Goal: Navigation & Orientation: Find specific page/section

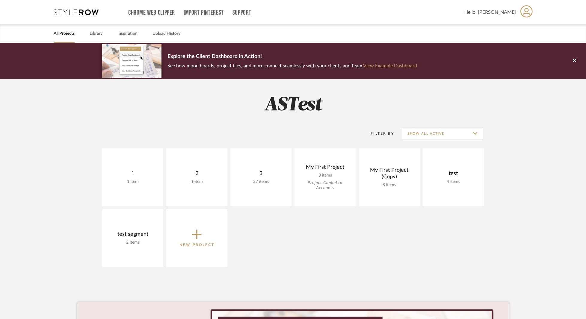
click at [395, 247] on div "1 1 item View Budget Open Project 2 1 item View Budget Open Project 3 27 items …" at bounding box center [292, 210] width 431 height 122
